Goal: Information Seeking & Learning: Learn about a topic

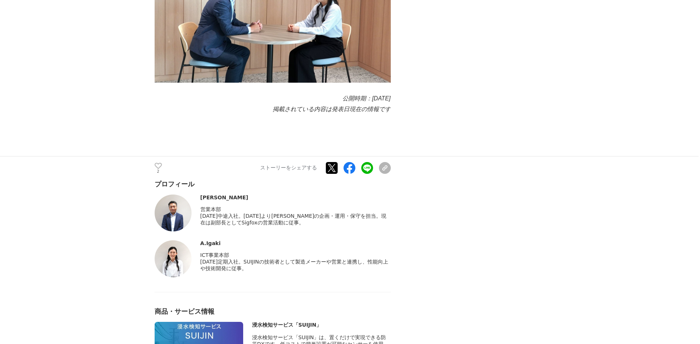
scroll to position [2989, 0]
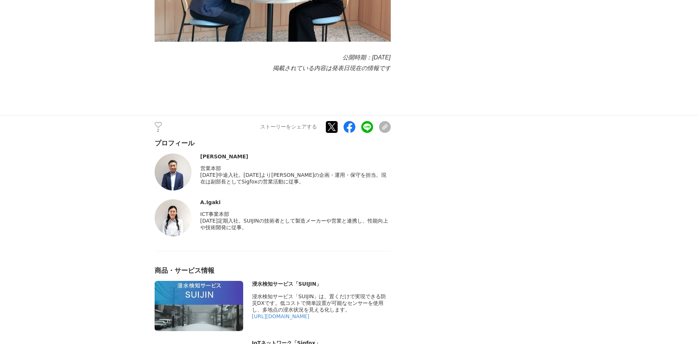
click at [379, 172] on span "[DATE]中途入社。[DATE]より[PERSON_NAME]の企画・運用・保守を担当。現在は副部長としてSigfoxの営業活動に従事。" at bounding box center [293, 178] width 186 height 13
click at [311, 199] on div "A.Igaki" at bounding box center [295, 202] width 190 height 6
click at [327, 172] on div "[DATE]中途入社。[DATE]より[PERSON_NAME]の企画・運用・保守を担当。現在は副部長としてSigfoxの営業活動に従事。" at bounding box center [295, 178] width 190 height 13
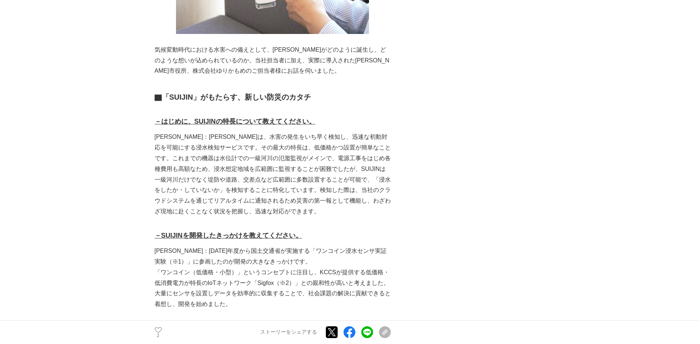
scroll to position [480, 0]
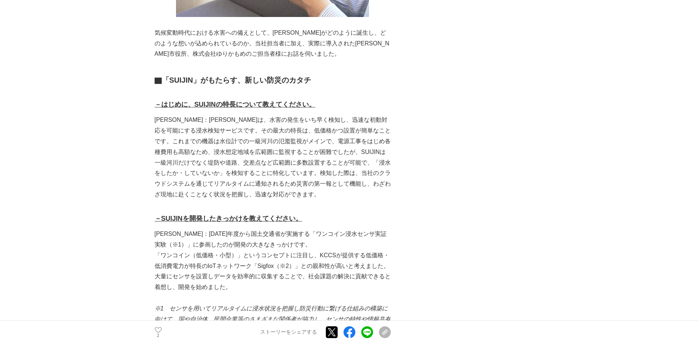
click at [328, 170] on p "[PERSON_NAME]：[PERSON_NAME]は、水害の発生をいち早く検知し、迅速な初動対応を可能にする浸水検知サービスです。その最大の特長は、低価格…" at bounding box center [273, 157] width 236 height 85
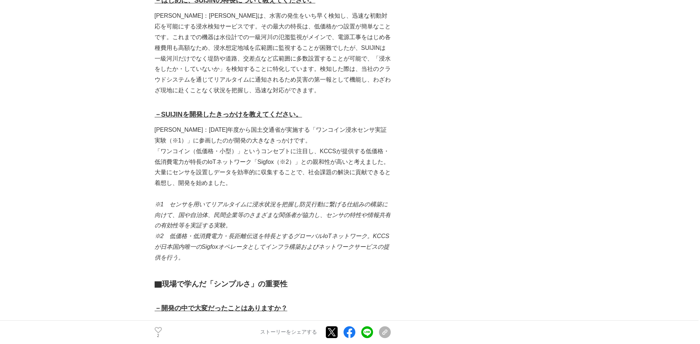
scroll to position [590, 0]
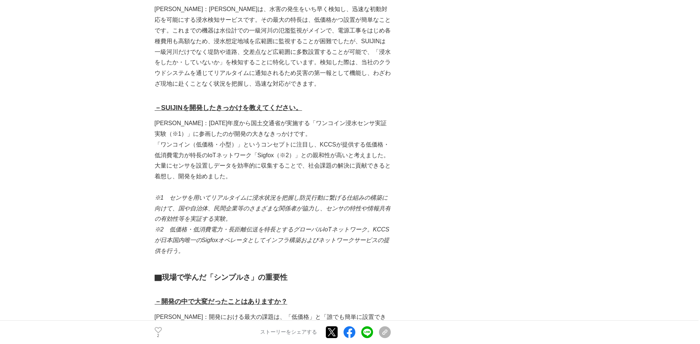
click at [328, 170] on p "「ワンコイン（低価格・小型）」というコンセプトに注目し、KCCSが提供する低価格・低消費電力が特長のIoTネットワーク「Sigfox（※2）」との親和性が高い…" at bounding box center [273, 161] width 236 height 42
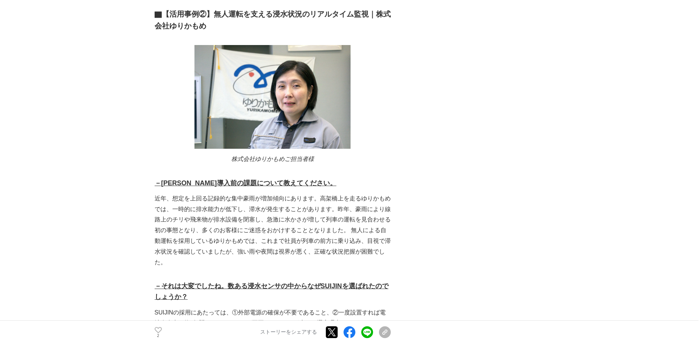
scroll to position [2104, 0]
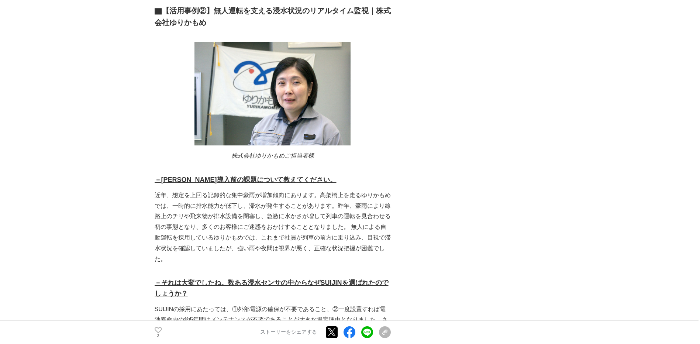
click at [328, 190] on p "近年、想定を上回る記録的な集中豪雨が増加傾向にあります。高架橋上を走るゆりかもめでは、一時的に排水能力が低下し、滞水が発生することがあります。昨年、豪雨により…" at bounding box center [273, 227] width 236 height 75
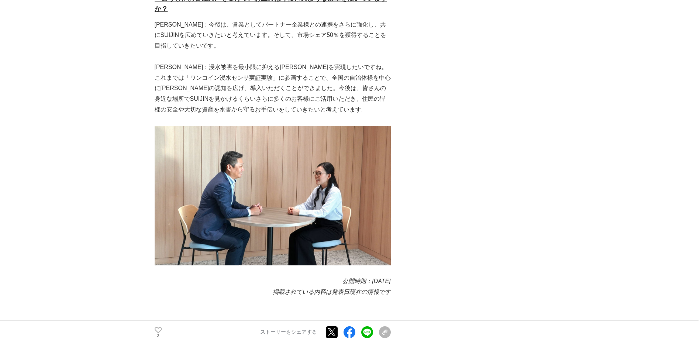
scroll to position [2916, 0]
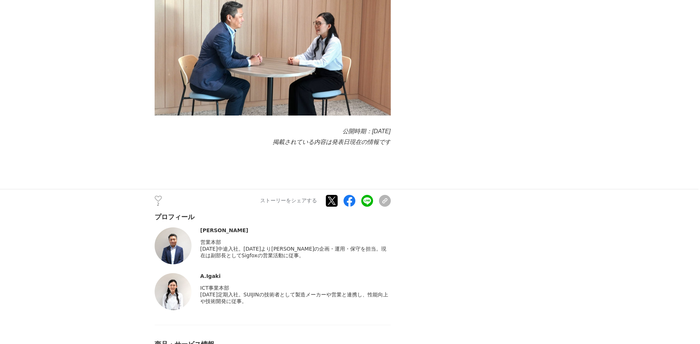
click at [237, 246] on span "[DATE]中途入社。[DATE]より[PERSON_NAME]の企画・運用・保守を担当。現在は副部長としてSigfoxの営業活動に従事。" at bounding box center [293, 252] width 186 height 13
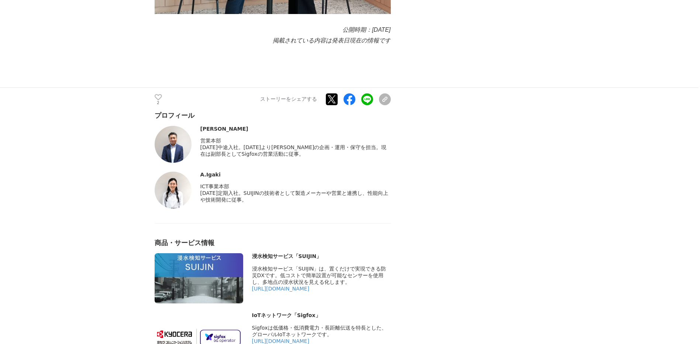
scroll to position [3026, 0]
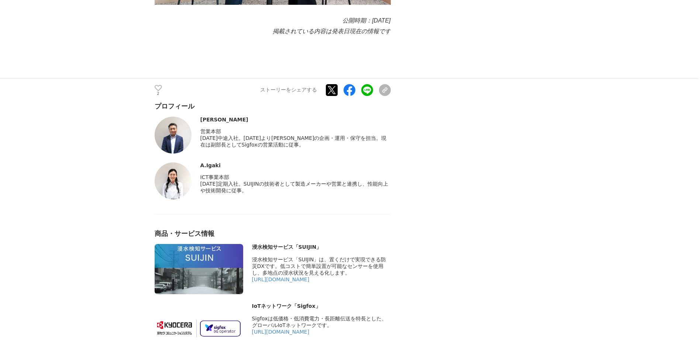
click at [297, 181] on span "[DATE]定期入社。SUIJINの技術者として製造メーカーや営業と連携し、性能向上や技術開発に従事。" at bounding box center [294, 187] width 188 height 13
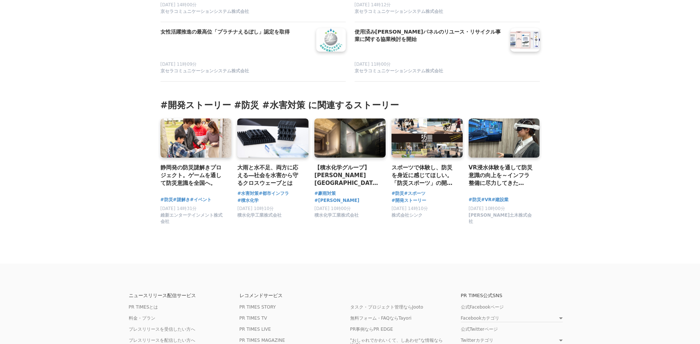
scroll to position [3764, 0]
